Goal: Register for event/course

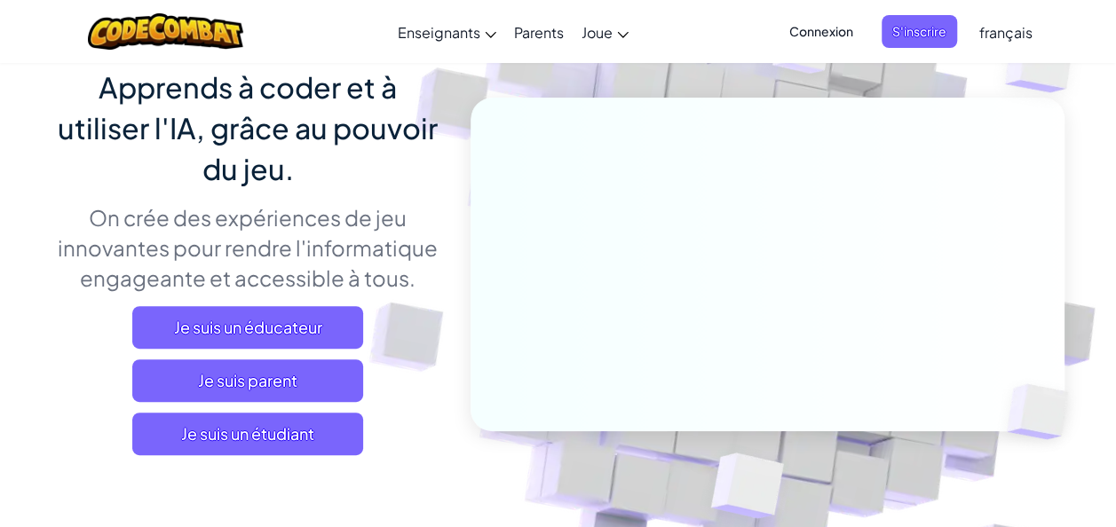
scroll to position [146, 0]
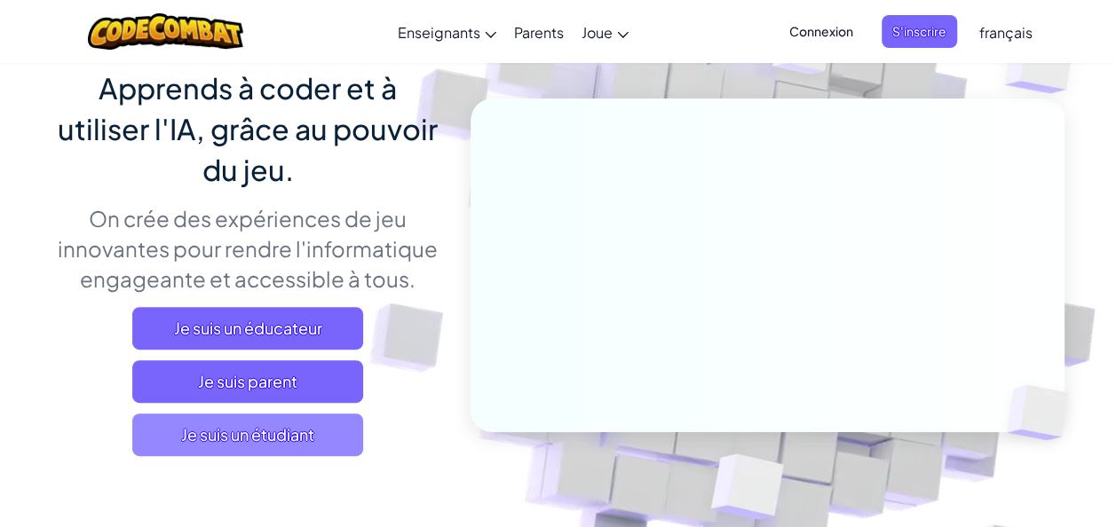
click at [277, 437] on span "Je suis un étudiant" at bounding box center [247, 435] width 231 height 43
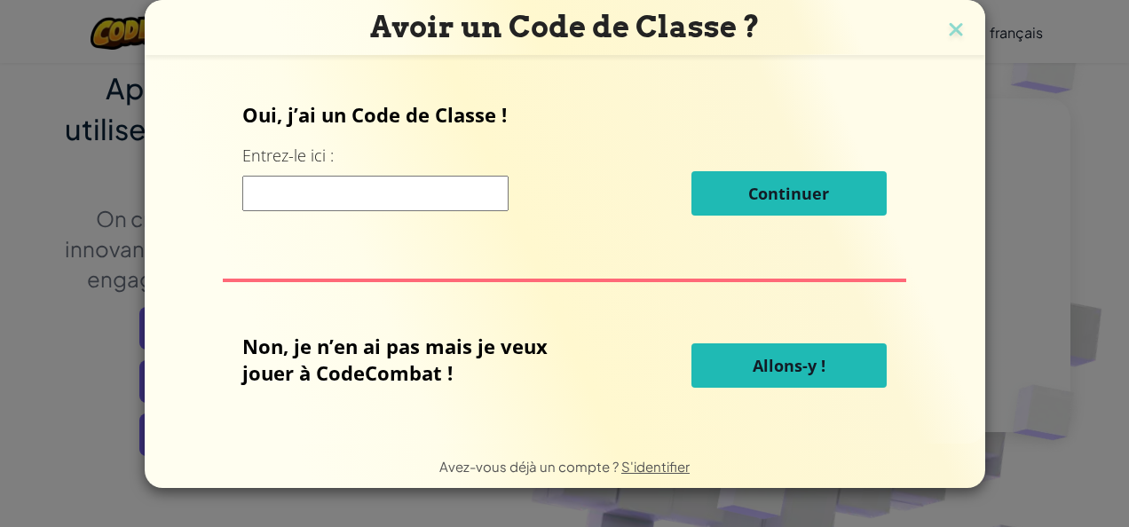
click at [102, 326] on div "Avoir un Code de Classe ? Oui, j’ai un Code de Classe ! Entrez-le ici : Continu…" at bounding box center [564, 263] width 1129 height 527
click at [951, 32] on img at bounding box center [955, 31] width 23 height 27
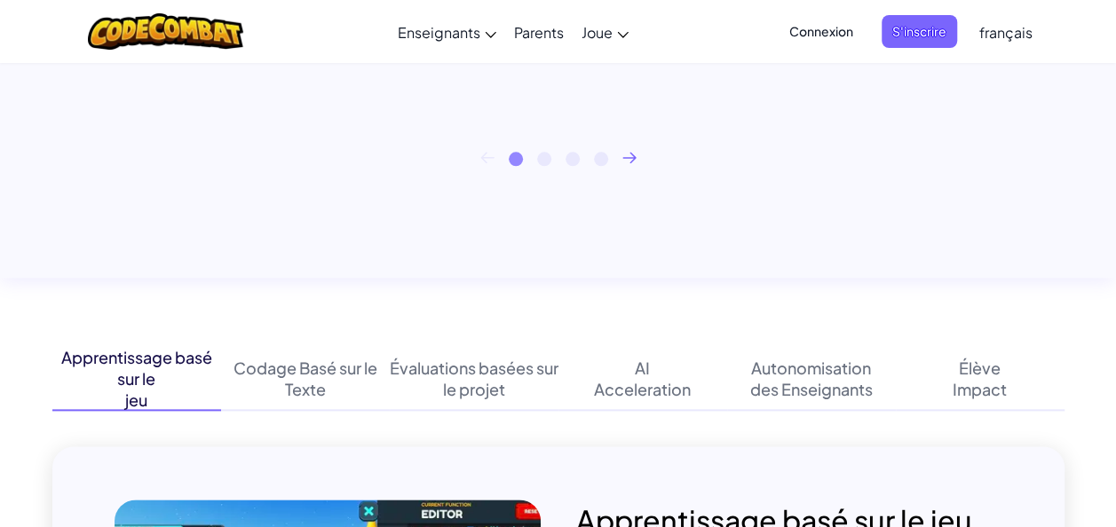
scroll to position [917, 0]
click at [631, 162] on icon at bounding box center [629, 157] width 14 height 12
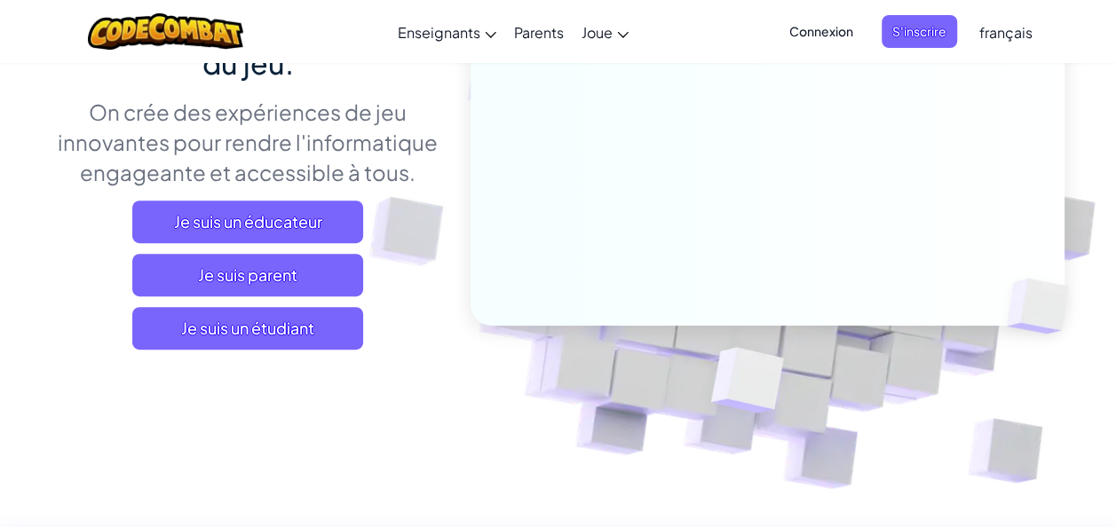
scroll to position [254, 0]
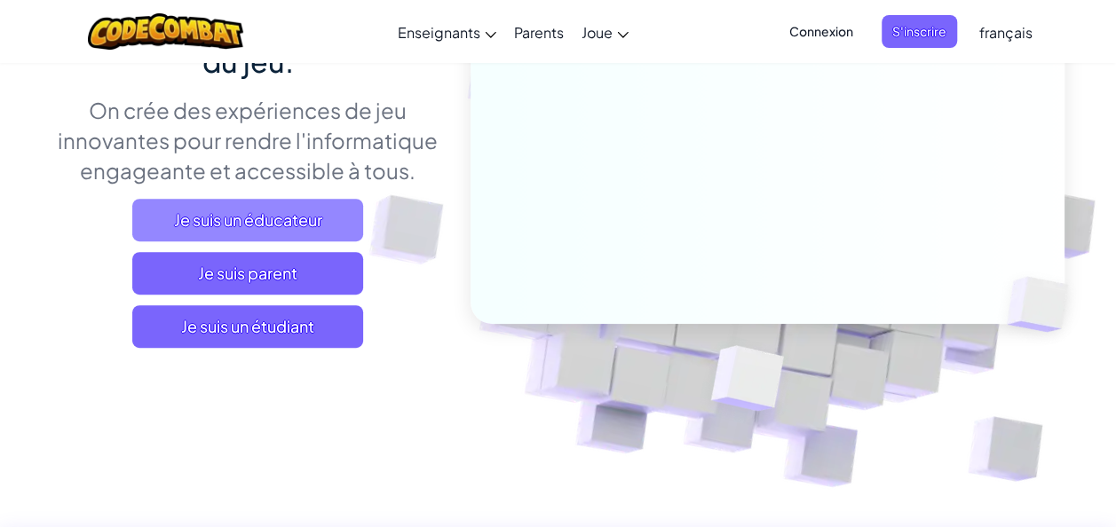
click at [337, 211] on span "Je suis un éducateur" at bounding box center [247, 220] width 231 height 43
